Goal: Information Seeking & Learning: Learn about a topic

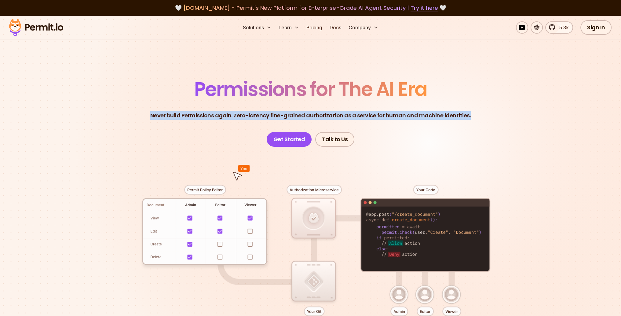
drag, startPoint x: 477, startPoint y: 114, endPoint x: 144, endPoint y: 115, distance: 332.9
click at [144, 115] on header "Permissions for The AI Era Never build Permissions again. Zero-latency fine-gra…" at bounding box center [311, 112] width 428 height 67
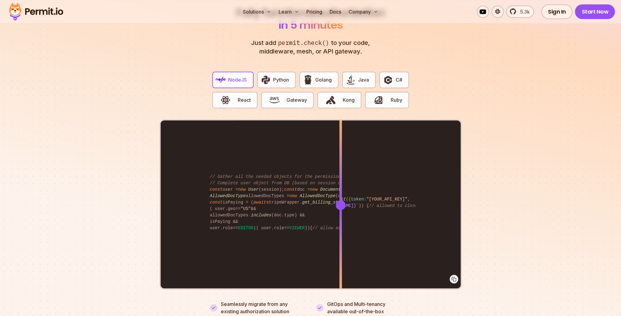
scroll to position [1173, 0]
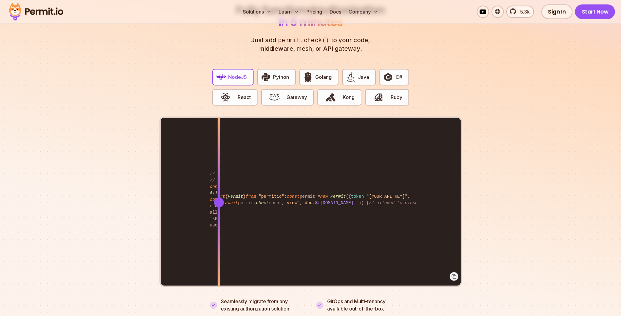
drag, startPoint x: 340, startPoint y: 191, endPoint x: 219, endPoint y: 188, distance: 121.0
click at [219, 188] on div at bounding box center [218, 202] width 2 height 169
click at [276, 73] on span "Python" at bounding box center [281, 76] width 16 height 7
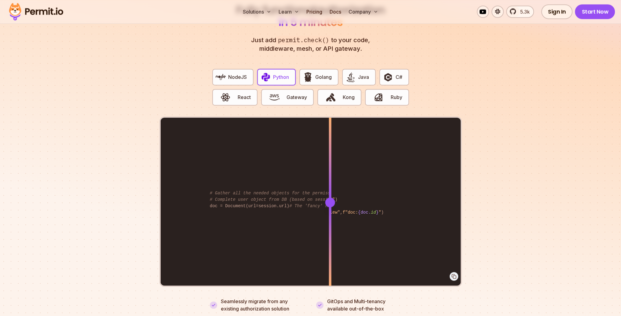
drag, startPoint x: 338, startPoint y: 195, endPoint x: 303, endPoint y: 180, distance: 38.0
click at [329, 189] on div at bounding box center [330, 202] width 2 height 169
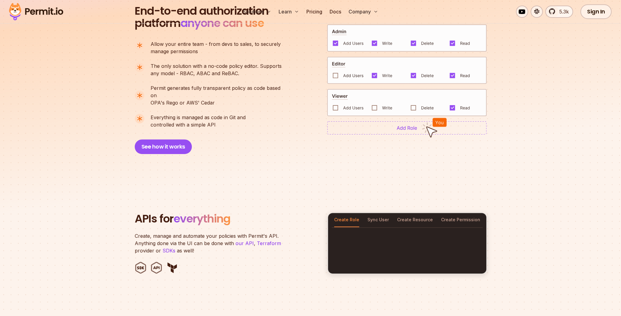
scroll to position [0, 0]
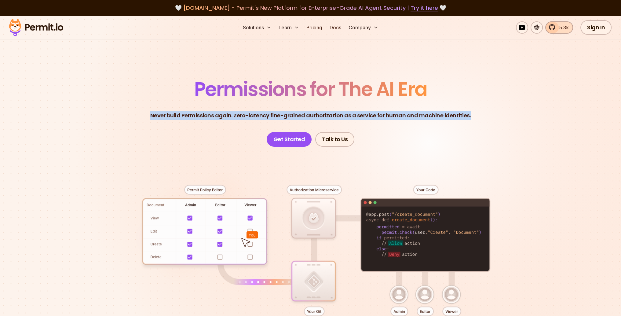
click at [553, 26] on link "5.3k" at bounding box center [559, 27] width 28 height 12
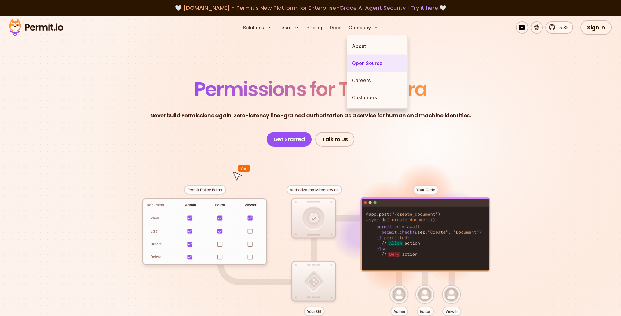
click at [374, 62] on link "Open Source" at bounding box center [377, 63] width 60 height 17
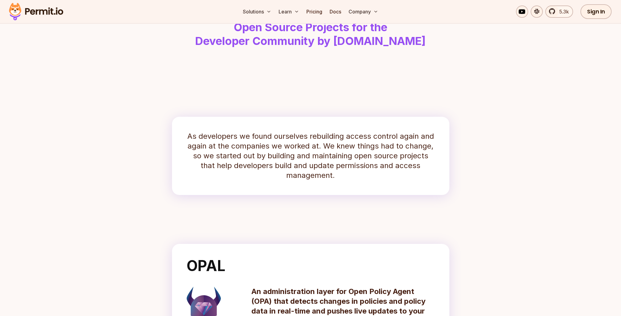
scroll to position [73, 0]
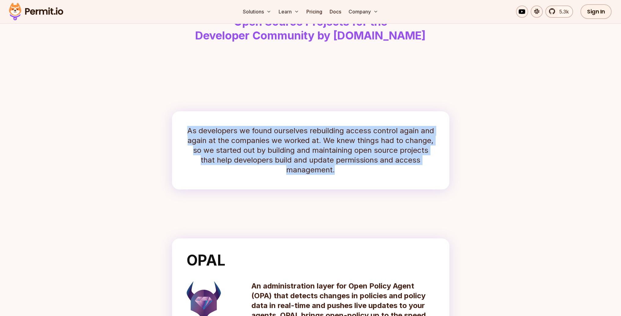
drag, startPoint x: 342, startPoint y: 166, endPoint x: 182, endPoint y: 130, distance: 164.1
click at [182, 130] on div "As developers we found ourselves rebuilding access control again and again at t…" at bounding box center [310, 150] width 277 height 78
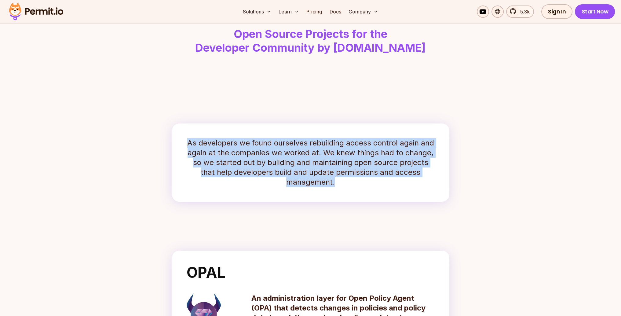
scroll to position [0, 0]
